Goal: Task Accomplishment & Management: Use online tool/utility

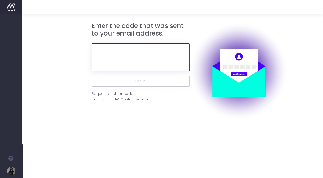
paste input "854560"
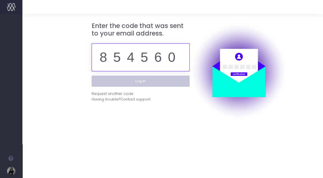
type input "854560"
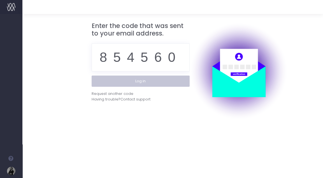
click at [139, 81] on button "Log in" at bounding box center [141, 81] width 98 height 11
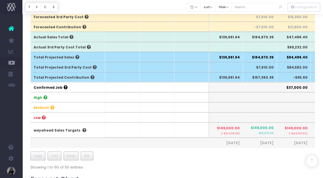
scroll to position [180, 0]
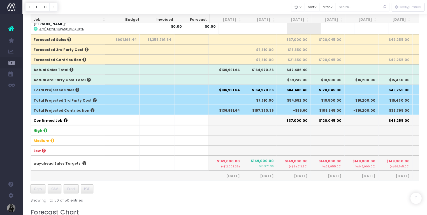
scroll to position [175, 0]
